Goal: Task Accomplishment & Management: Manage account settings

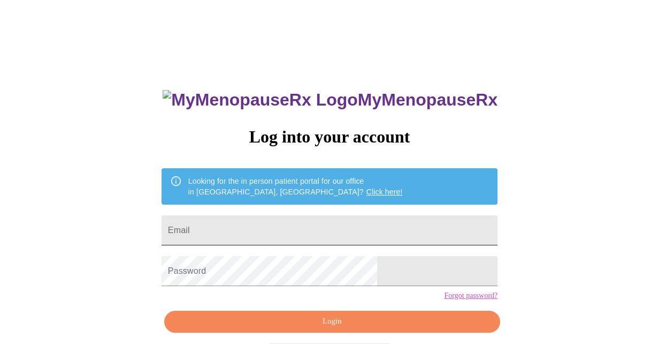
click at [341, 234] on input "Email" at bounding box center [330, 230] width 336 height 30
type input "shanonnewlin@gmail.com"
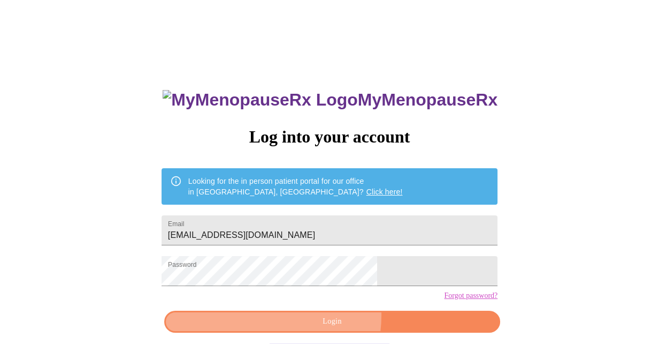
click at [306, 328] on span "Login" at bounding box center [333, 321] width 312 height 13
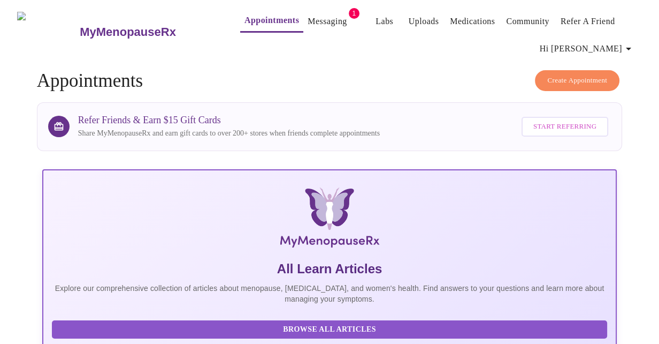
click at [313, 24] on link "Messaging" at bounding box center [327, 21] width 39 height 15
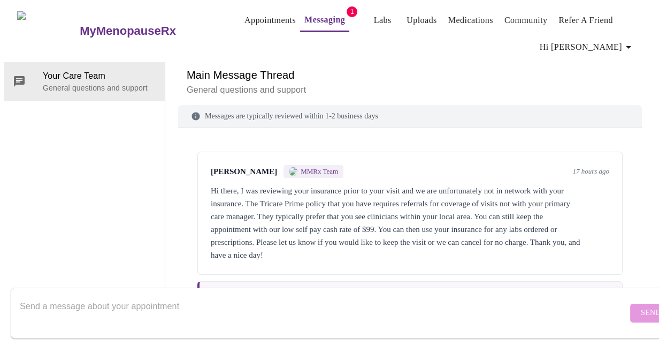
scroll to position [107, 0]
